Goal: Find specific page/section: Find specific page/section

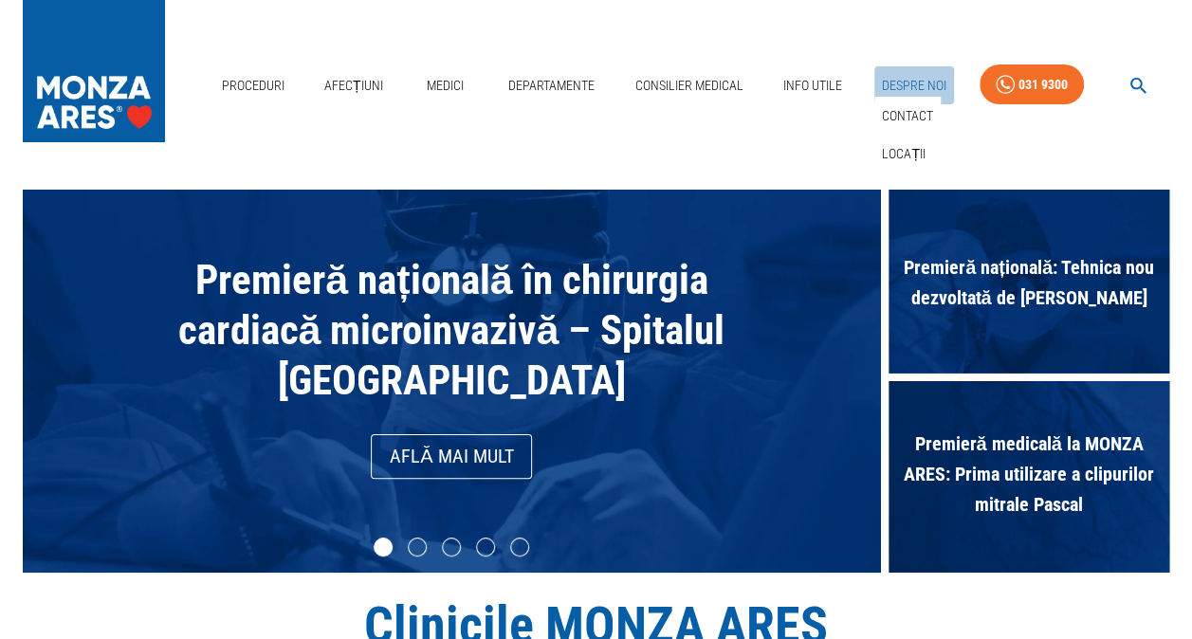
click at [899, 82] on link "Despre Noi" at bounding box center [914, 85] width 80 height 39
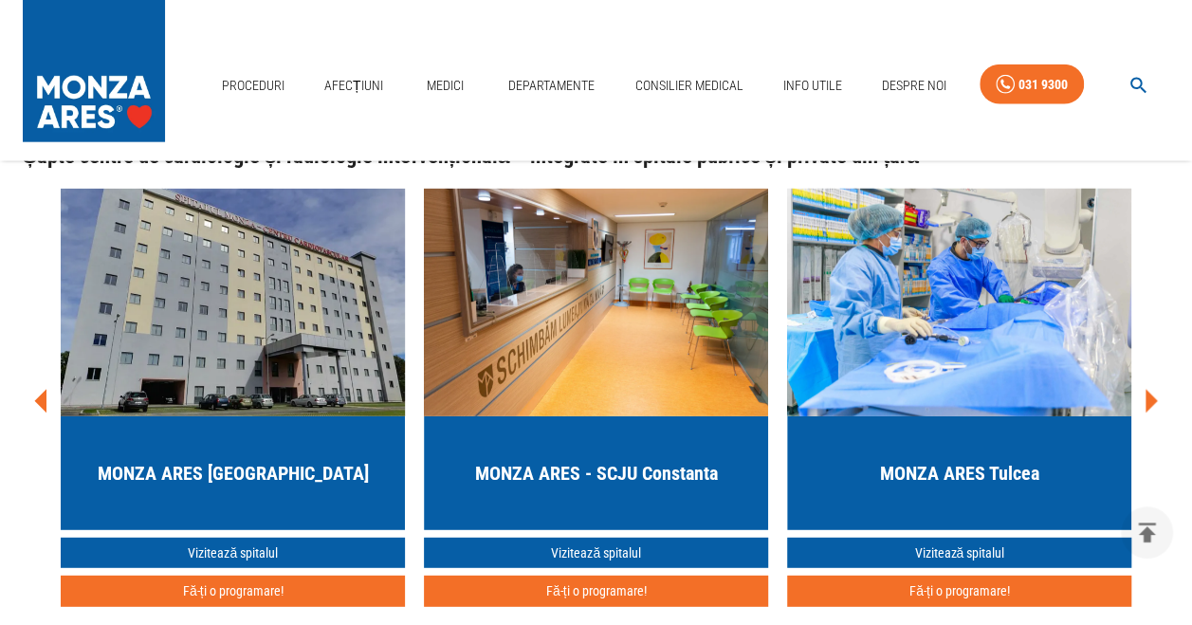
scroll to position [2191, 0]
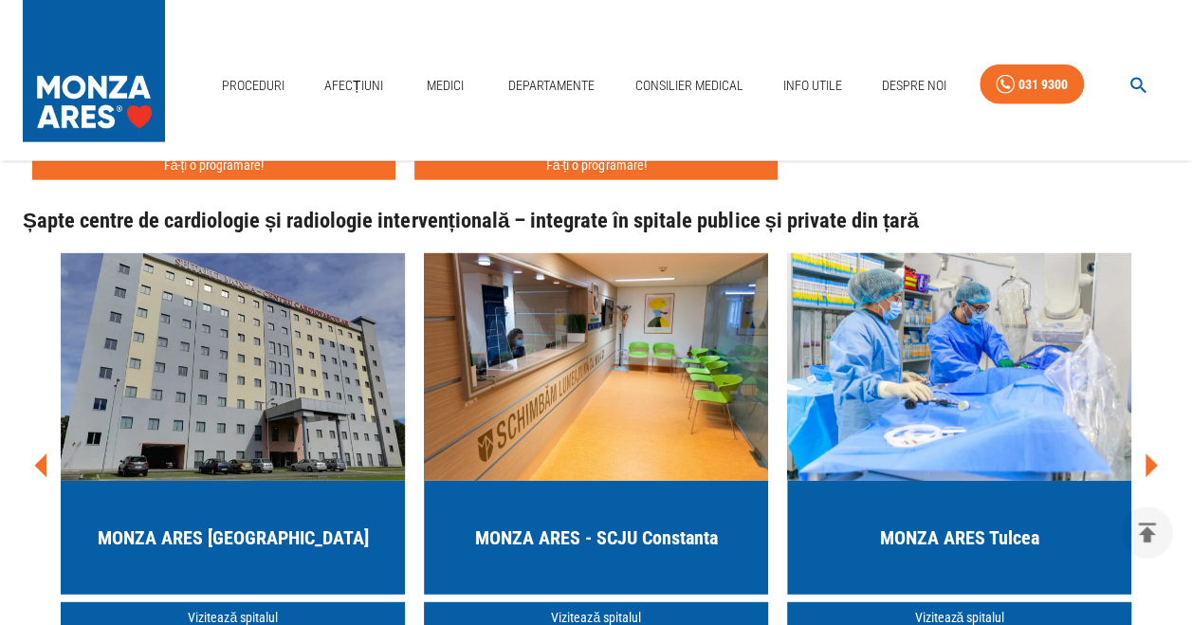
click at [276, 503] on div "MONZA ARES [GEOGRAPHIC_DATA]" at bounding box center [233, 538] width 344 height 114
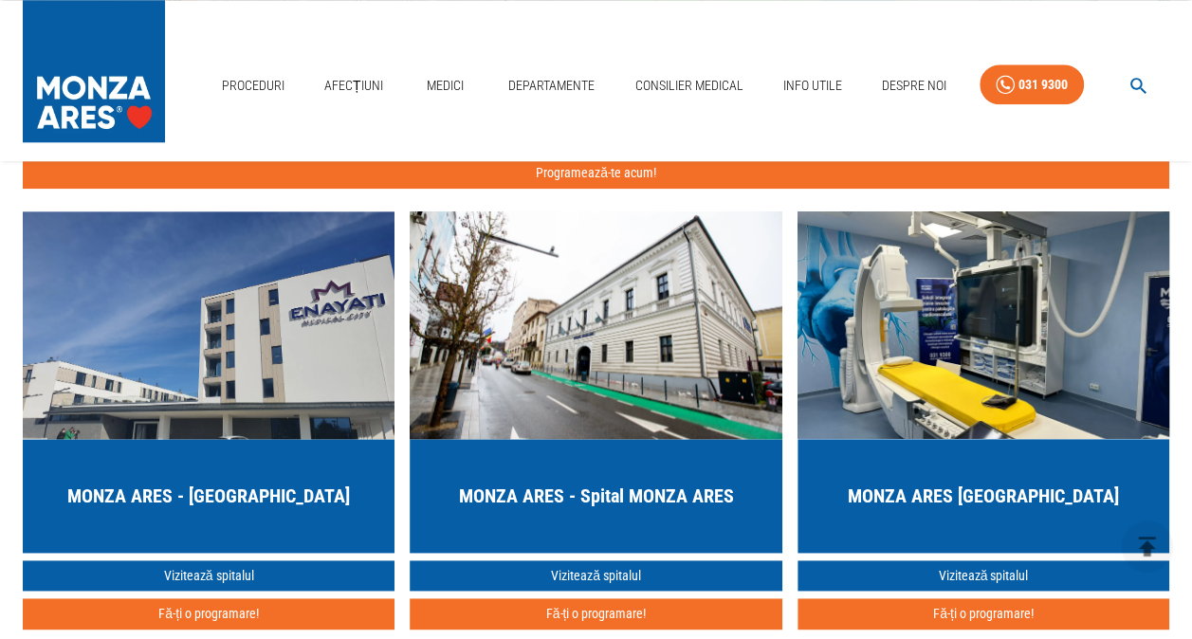
scroll to position [4642, 0]
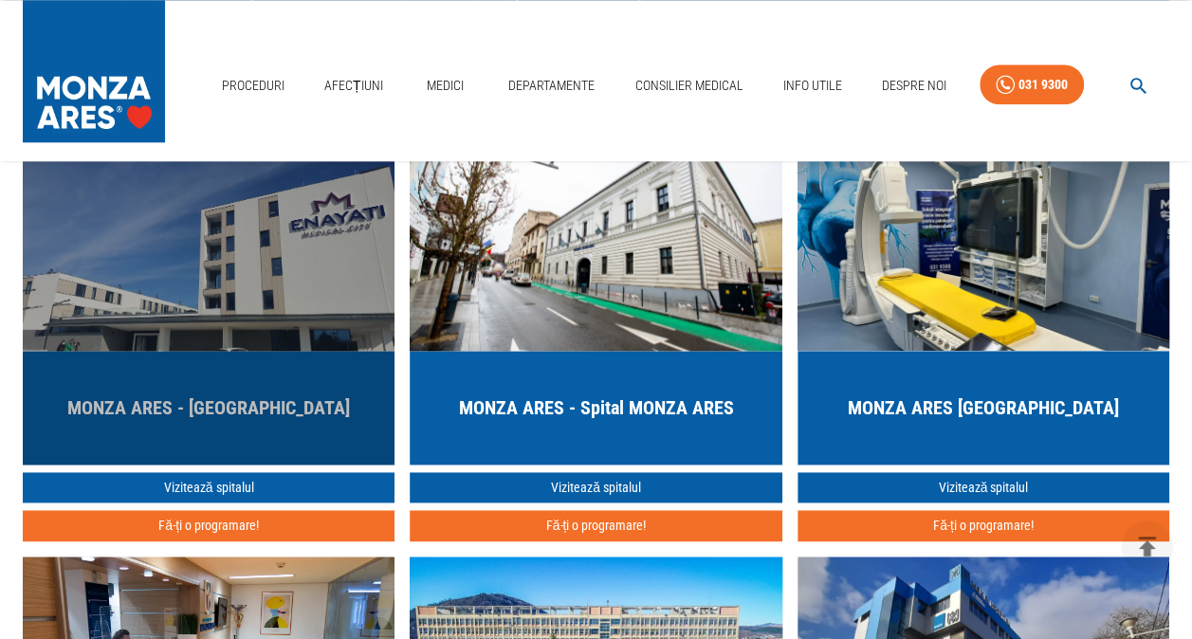
click at [304, 394] on h5 "MONZA ARES - [GEOGRAPHIC_DATA]" at bounding box center [208, 407] width 283 height 27
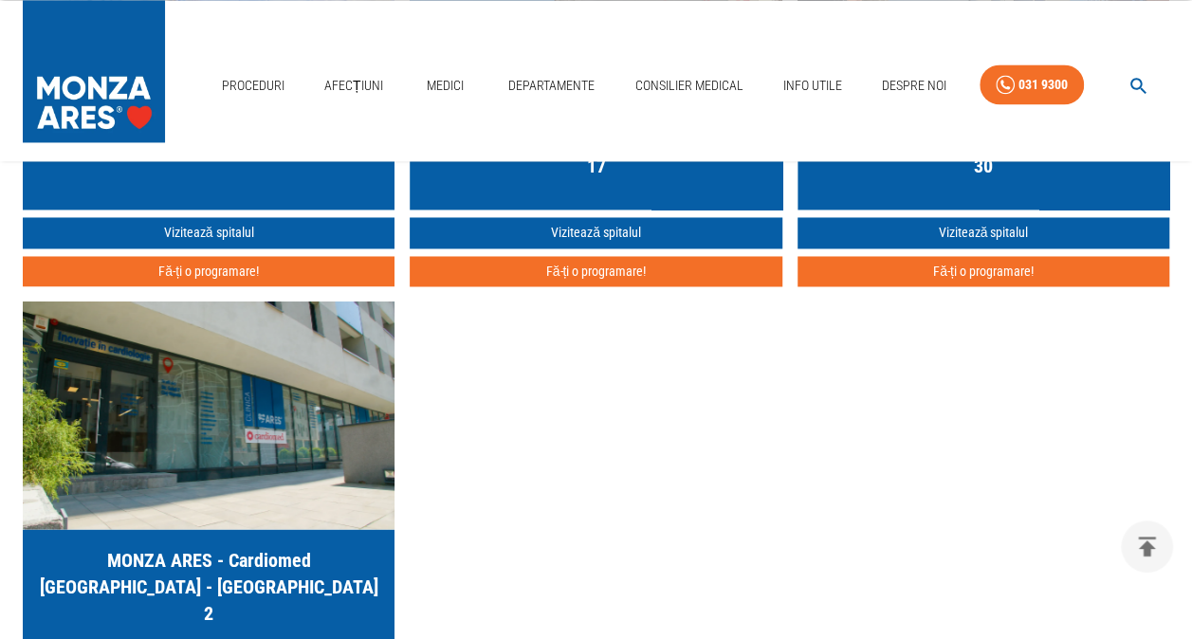
scroll to position [5057, 0]
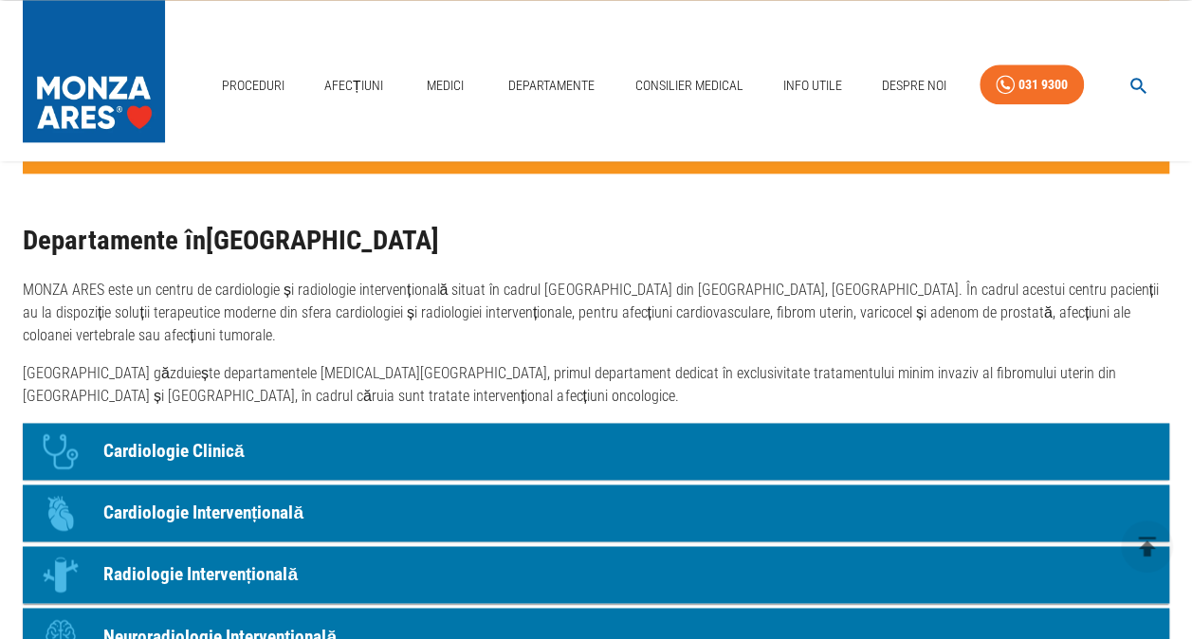
scroll to position [1163, 0]
